Goal: Information Seeking & Learning: Learn about a topic

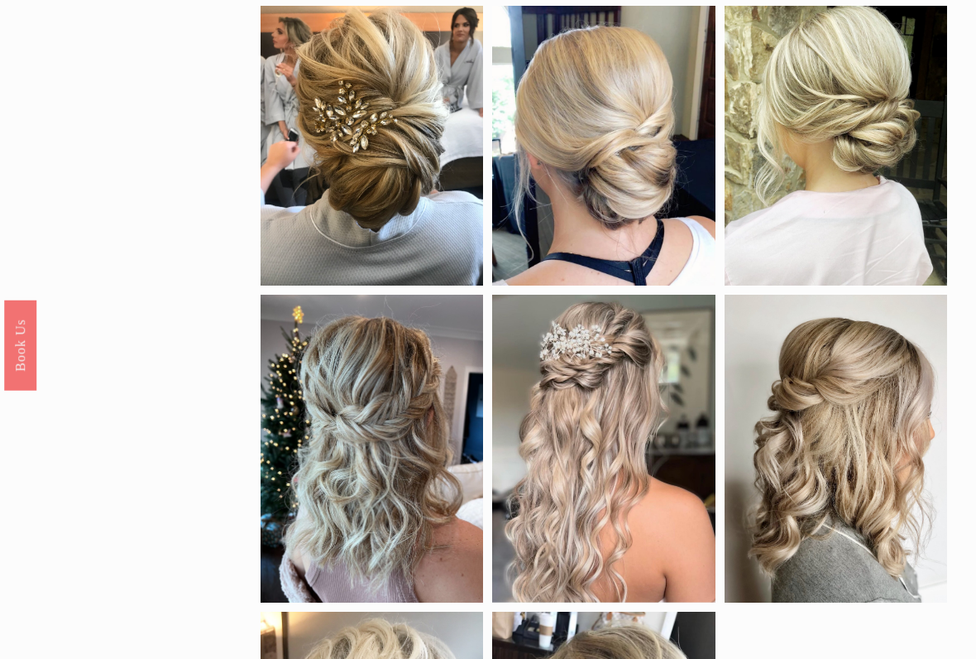
scroll to position [751, 0]
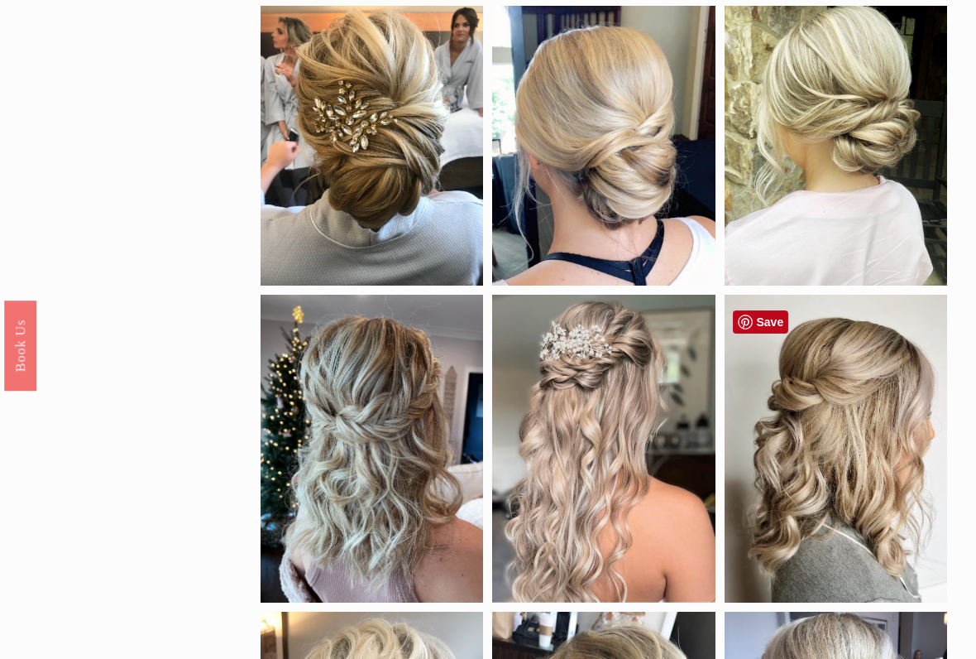
click at [894, 410] on div at bounding box center [836, 449] width 223 height 308
click at [891, 463] on div at bounding box center [836, 449] width 223 height 308
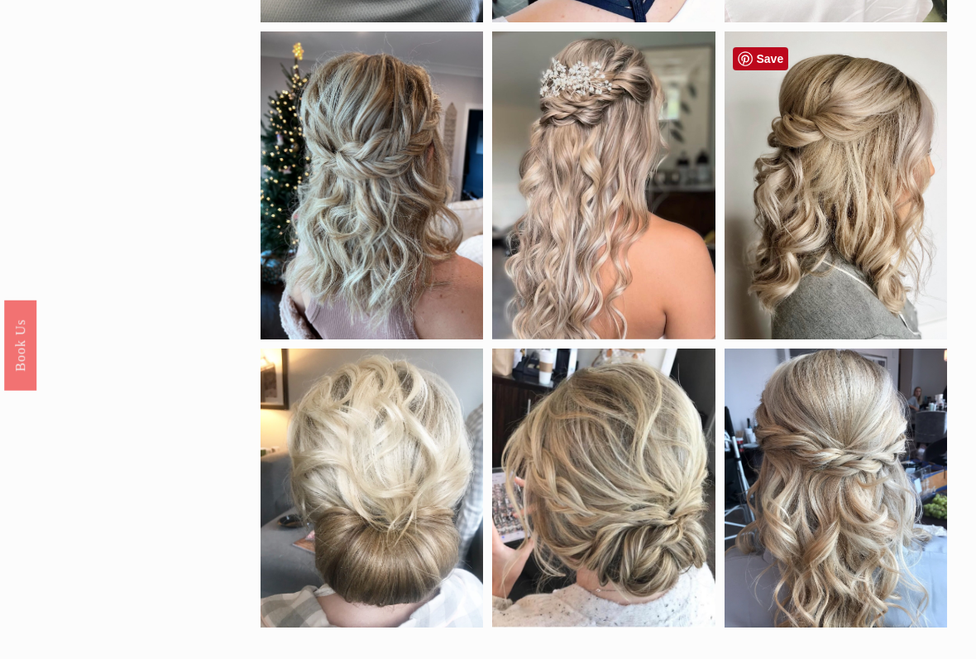
scroll to position [1015, 0]
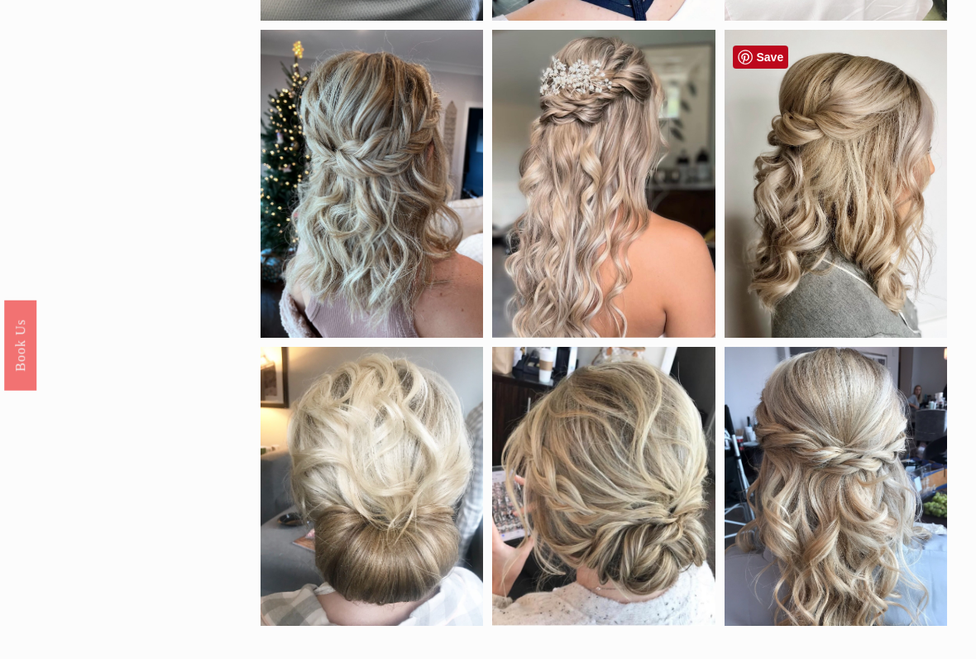
click at [902, 255] on div at bounding box center [836, 185] width 223 height 308
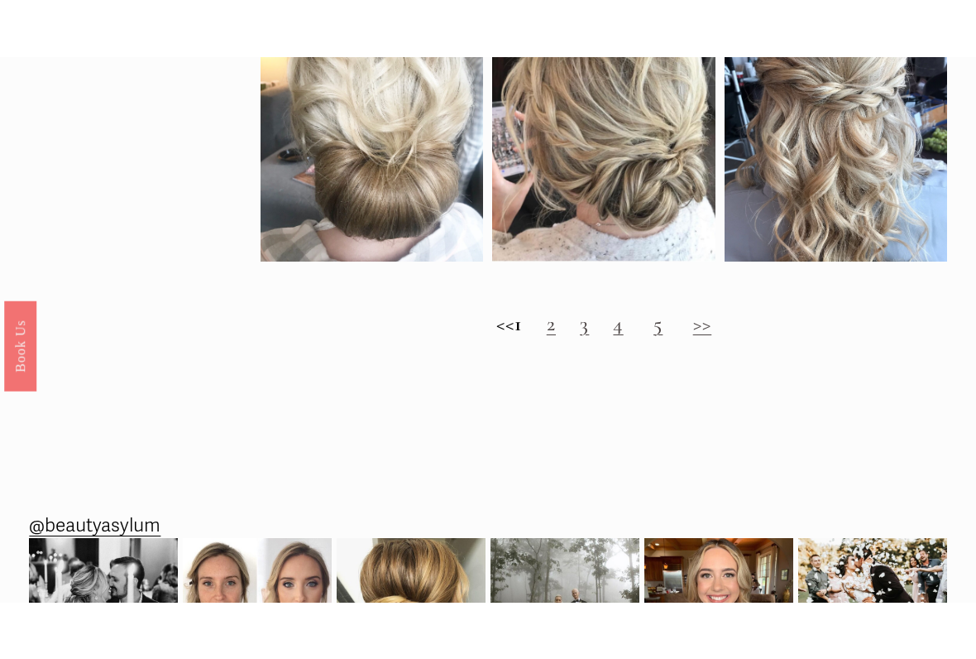
scroll to position [1437, 0]
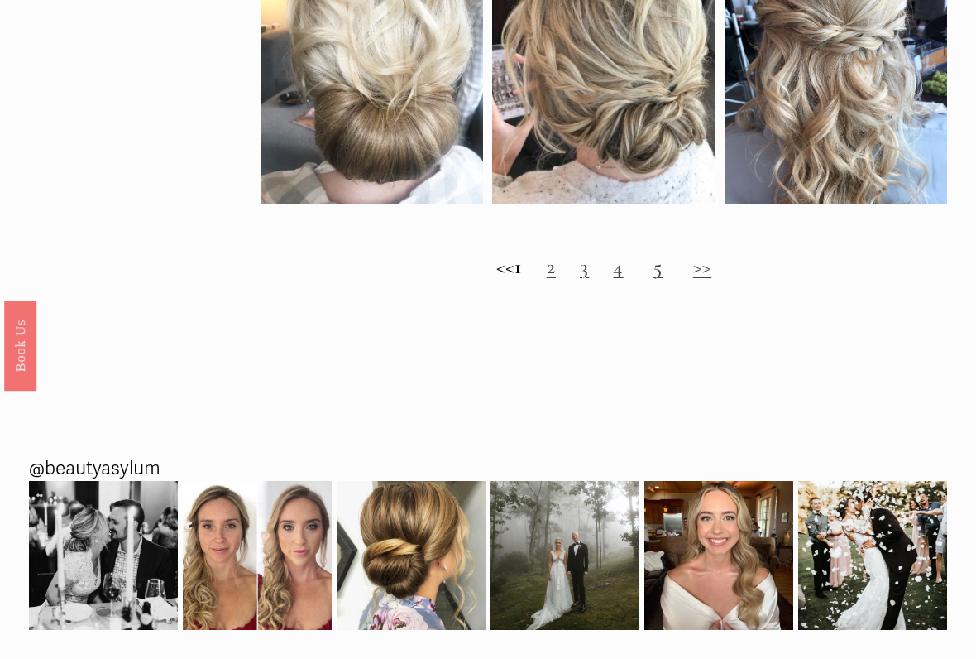
click at [712, 279] on link ">>" at bounding box center [702, 266] width 19 height 25
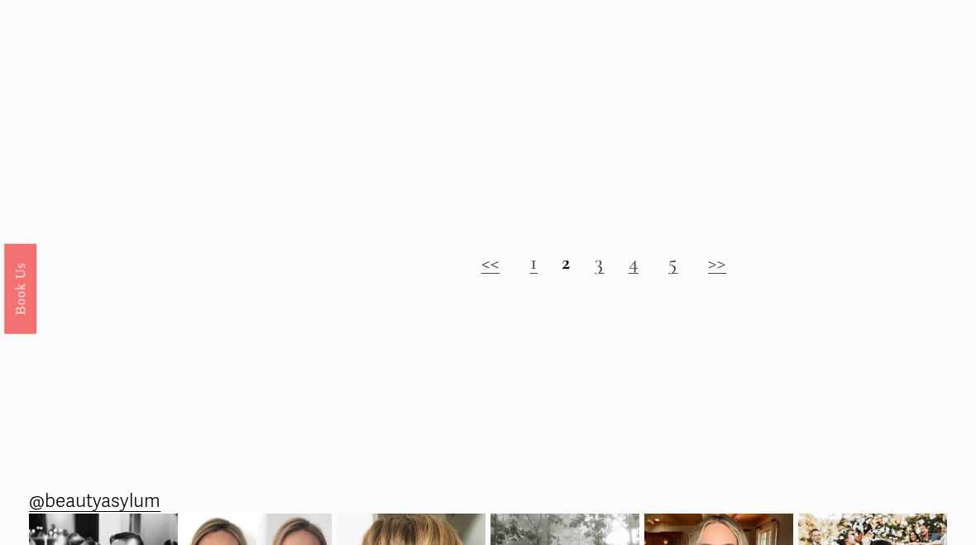
scroll to position [1498, 0]
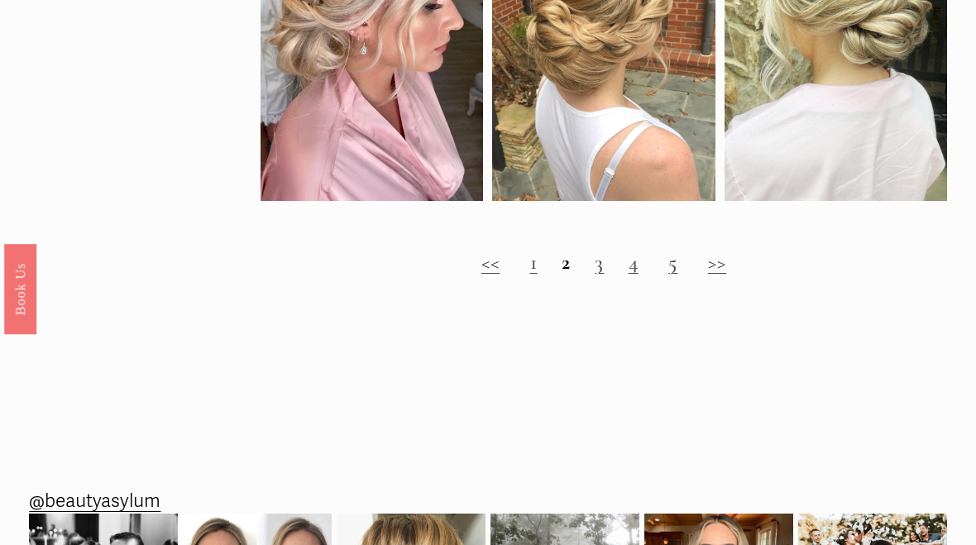
click at [726, 275] on link ">>" at bounding box center [717, 262] width 19 height 25
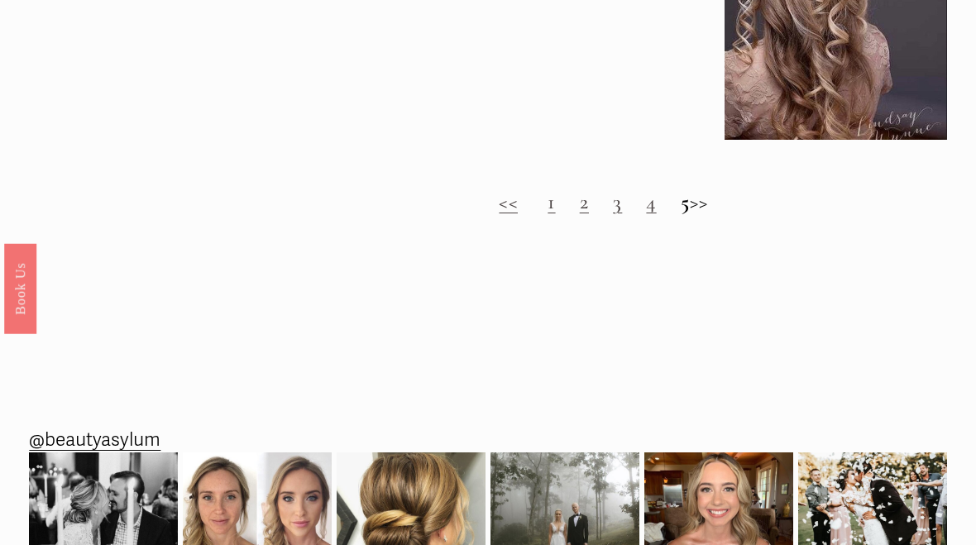
scroll to position [1502, 0]
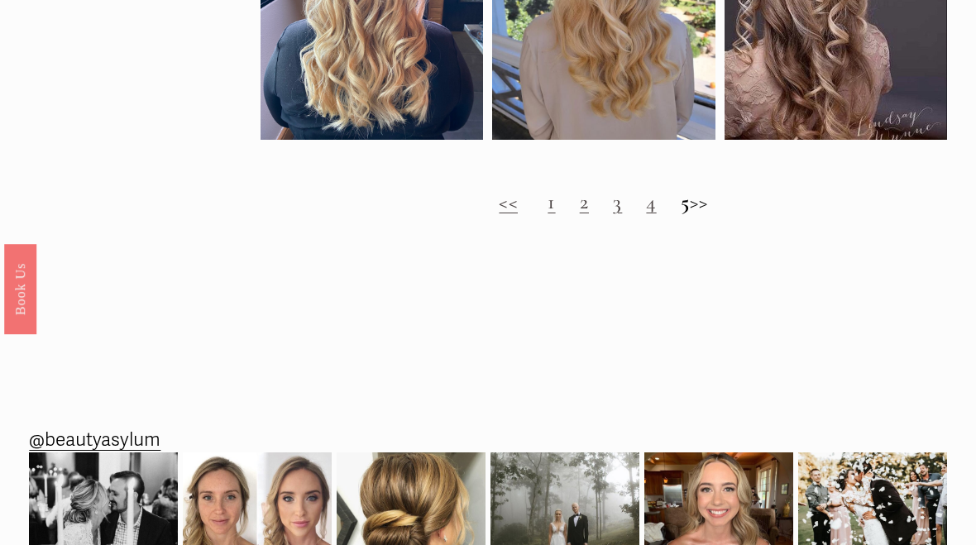
click at [728, 215] on h2 "<< 1 2 3 4 5 >>" at bounding box center [604, 202] width 686 height 25
click at [721, 215] on h2 "<< 1 2 3 4 5 >>" at bounding box center [604, 202] width 686 height 25
click at [716, 215] on h2 "<< 1 2 3 4 5 >>" at bounding box center [604, 202] width 686 height 25
click at [720, 215] on h2 "<< 1 2 3 4 5 >>" at bounding box center [604, 202] width 686 height 25
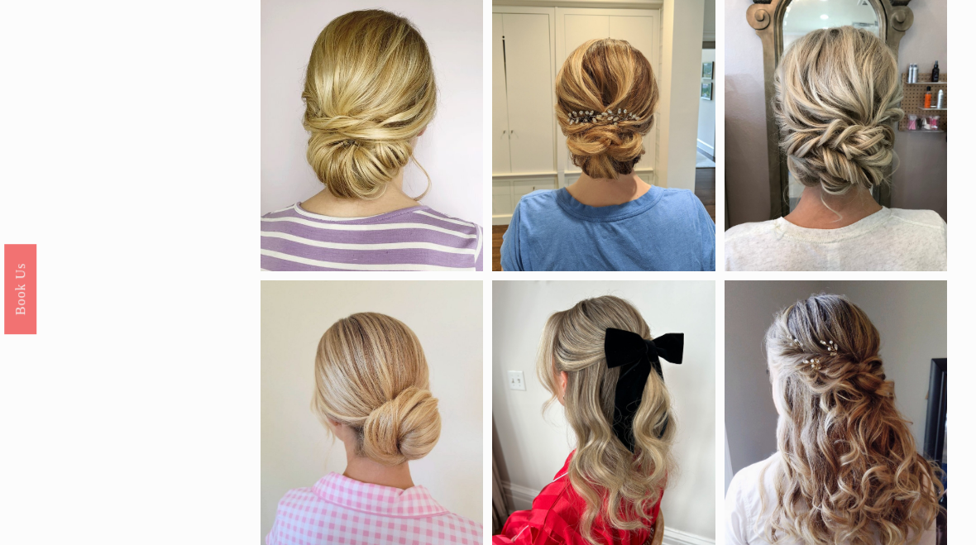
scroll to position [476, 0]
